Goal: Task Accomplishment & Management: Manage account settings

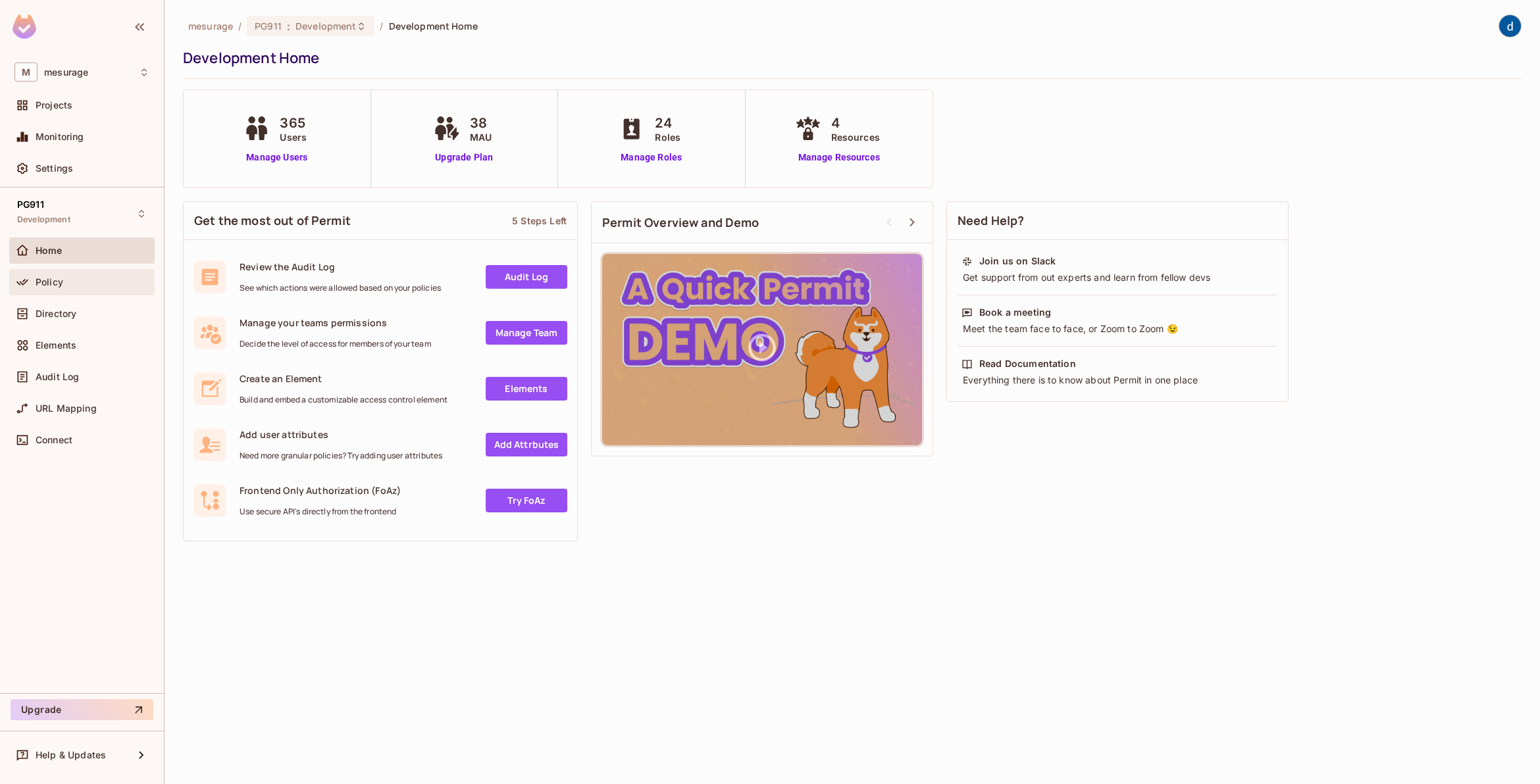
click at [71, 291] on div "Policy" at bounding box center [82, 282] width 145 height 27
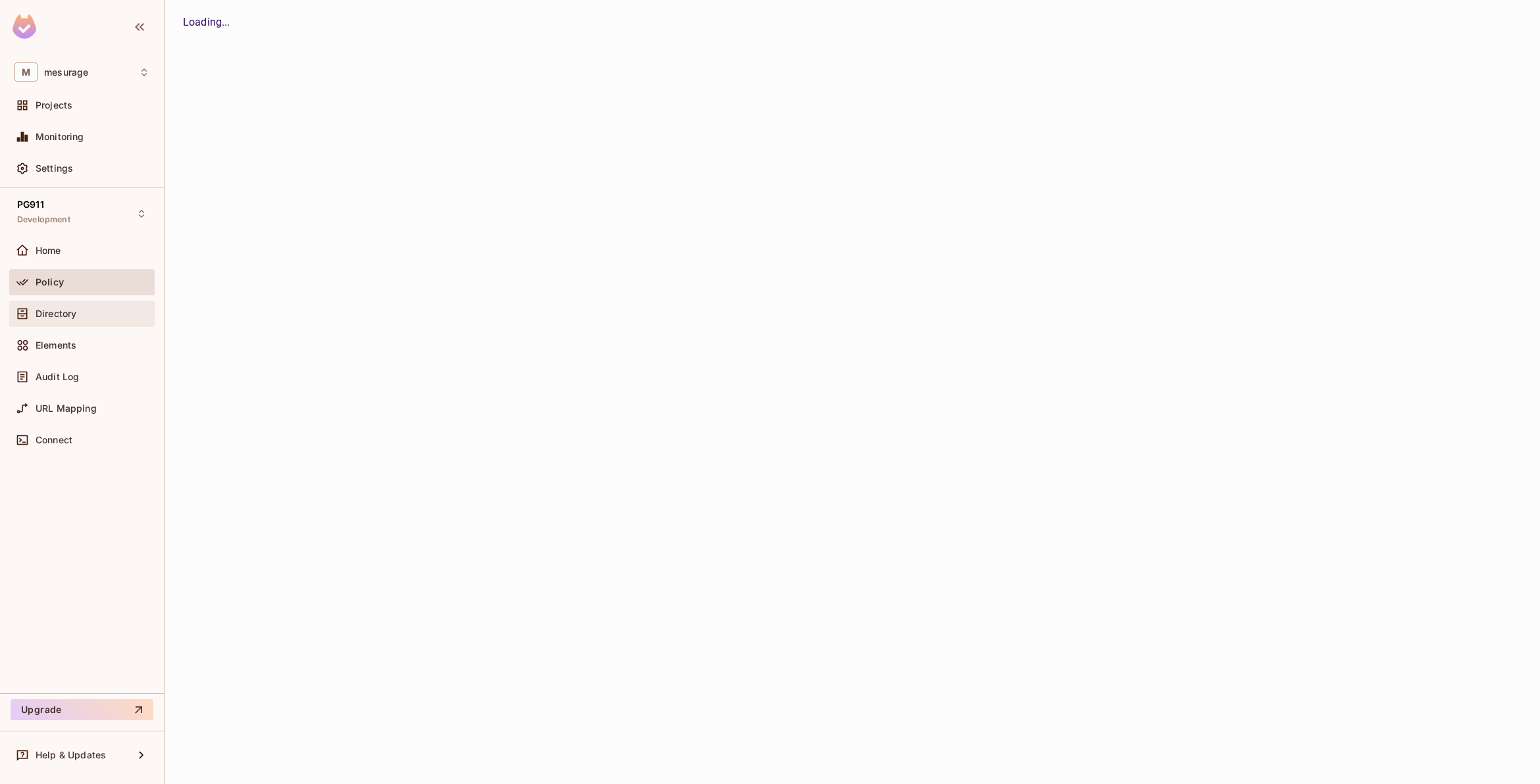
click at [58, 319] on div "Directory" at bounding box center [82, 314] width 135 height 15
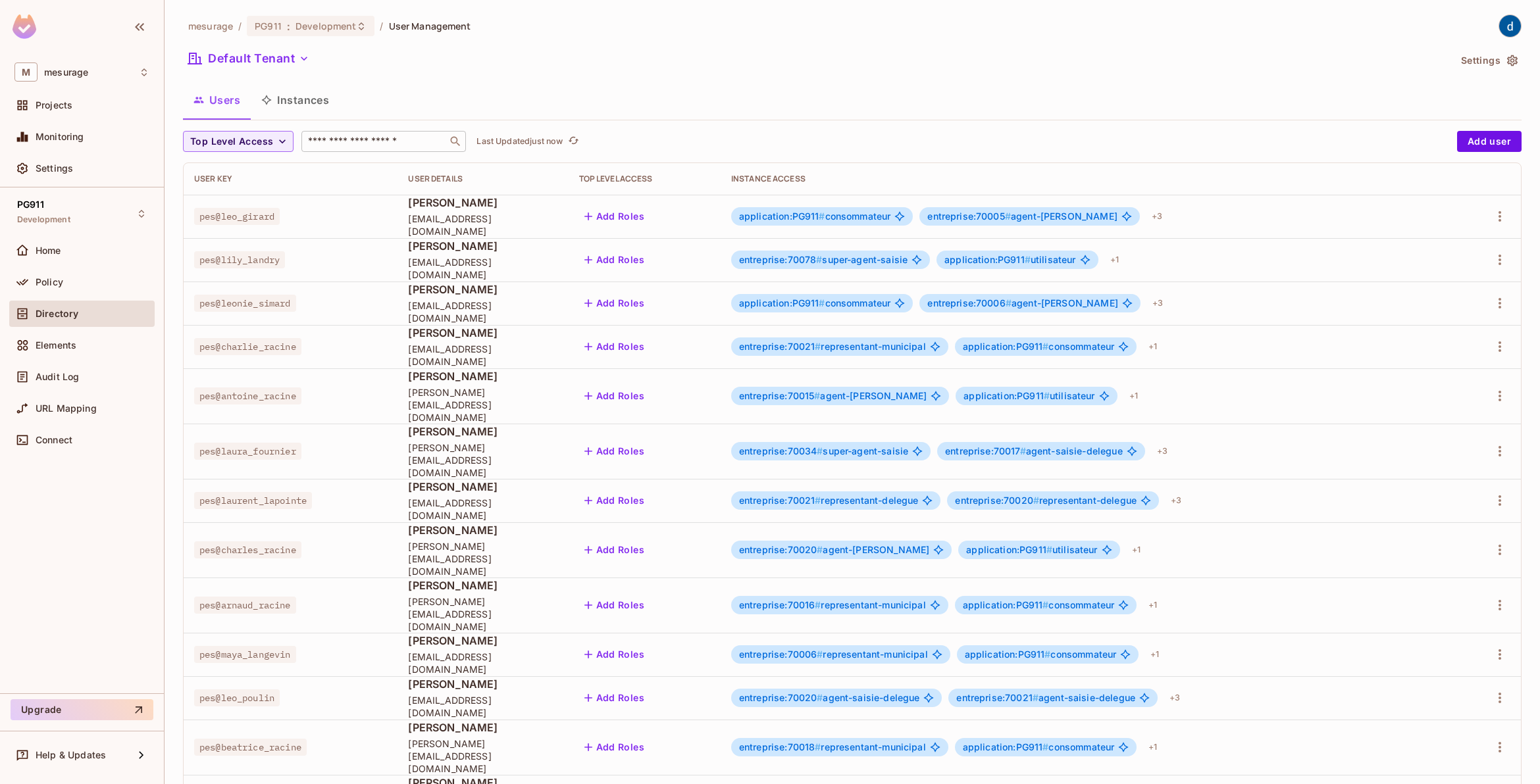
click at [350, 133] on div "​" at bounding box center [383, 141] width 164 height 21
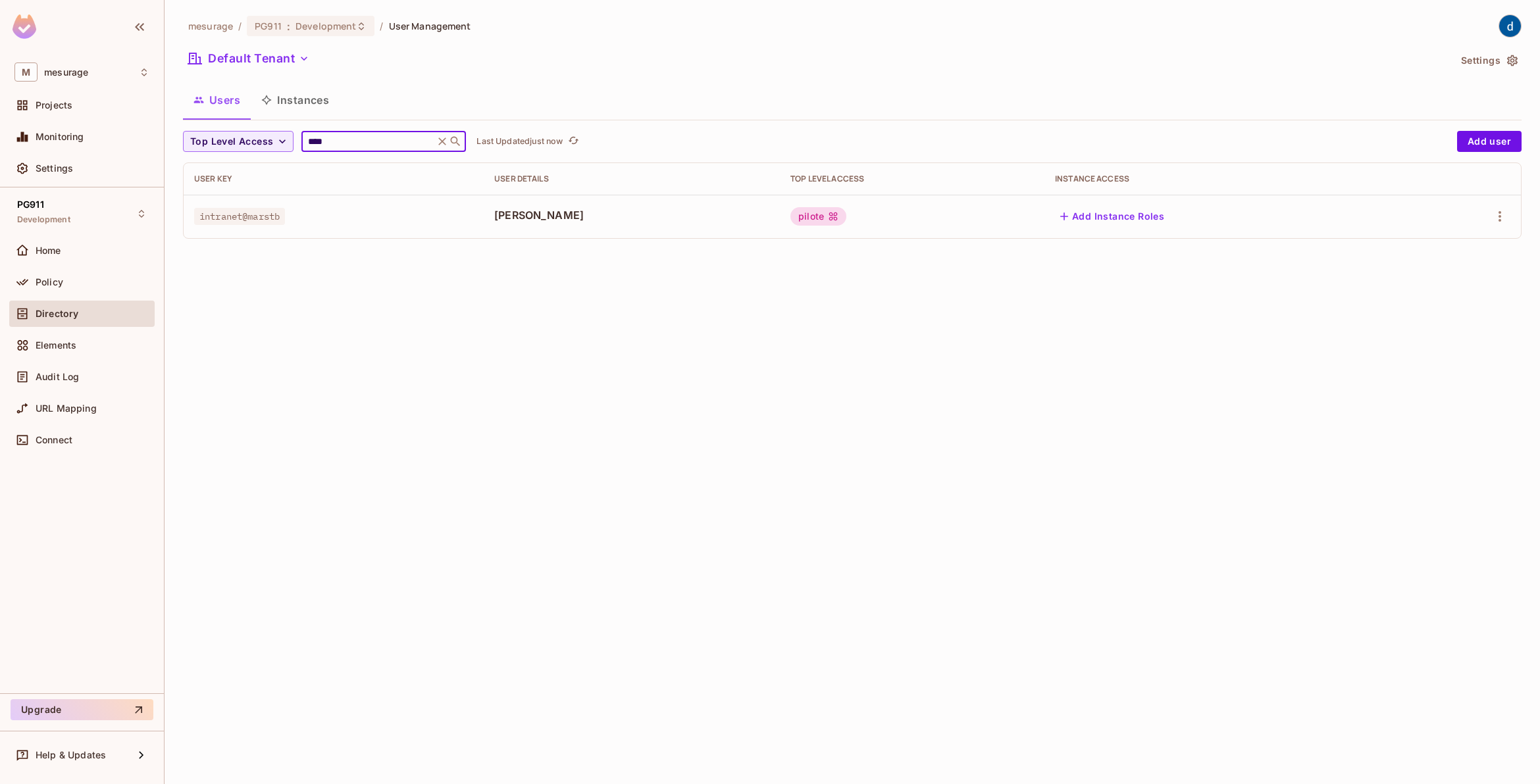
type input "****"
click at [797, 220] on div "pilote" at bounding box center [818, 216] width 56 height 18
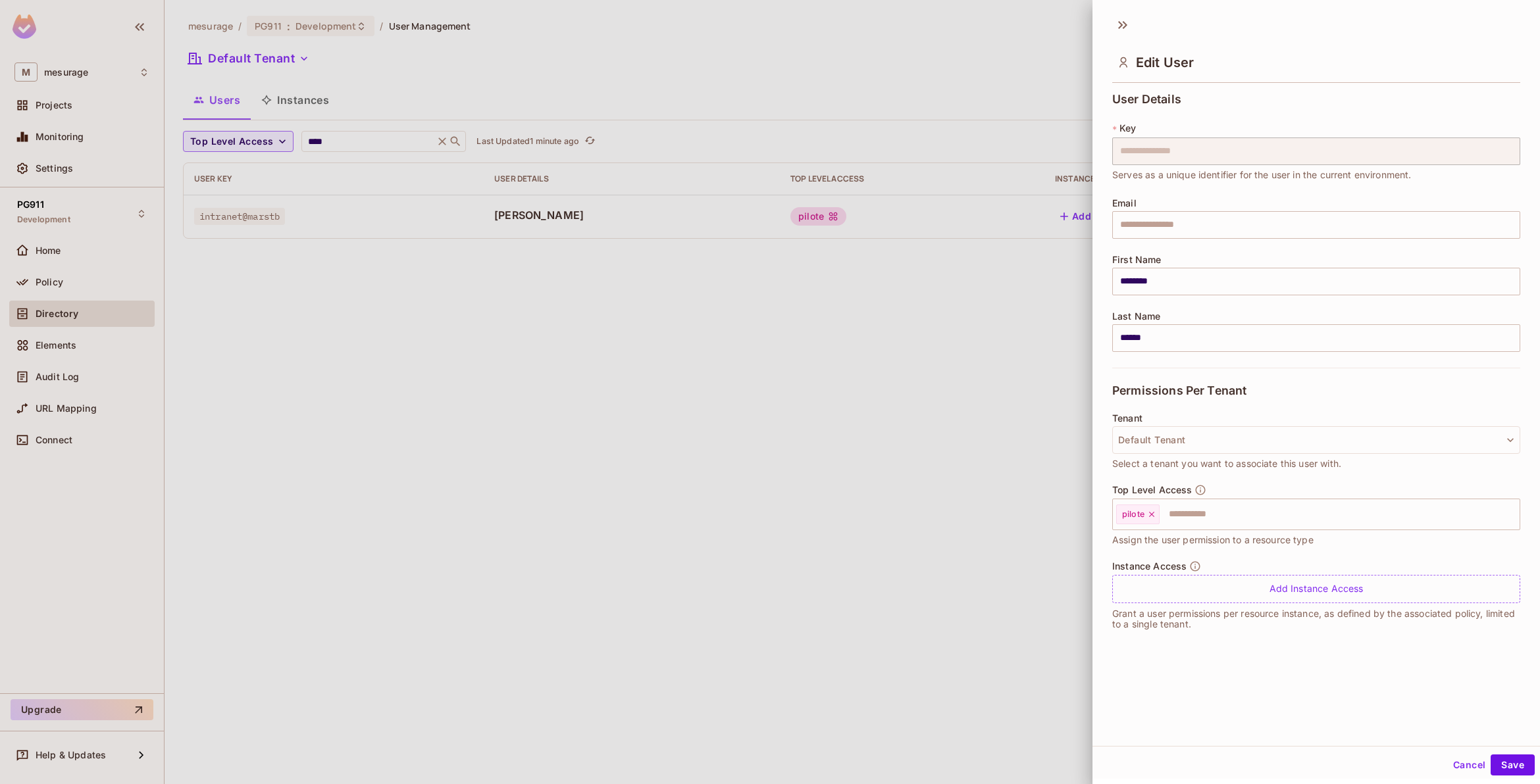
click at [764, 400] on div at bounding box center [770, 392] width 1540 height 784
